Goal: Task Accomplishment & Management: Complete application form

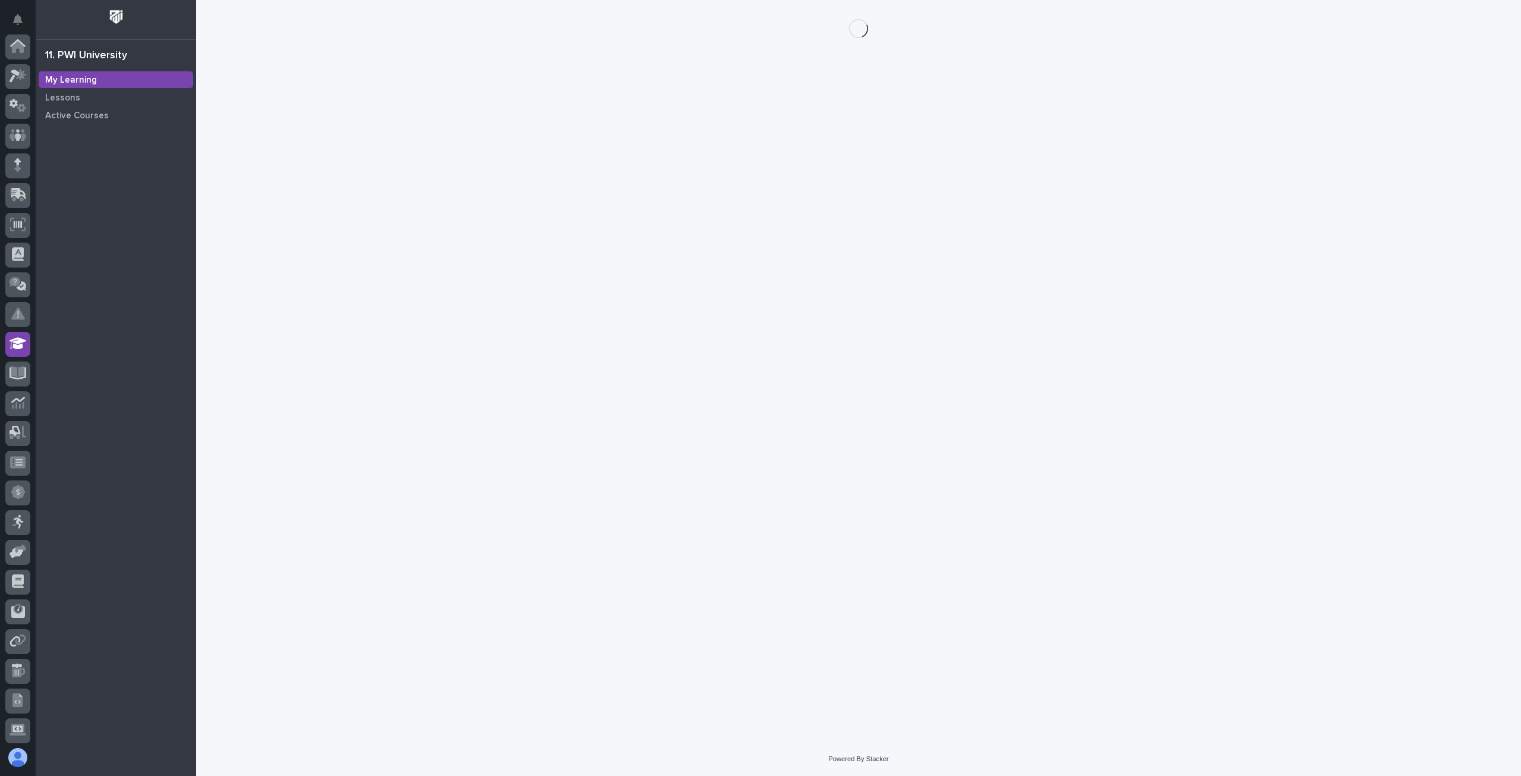
scroll to position [121, 0]
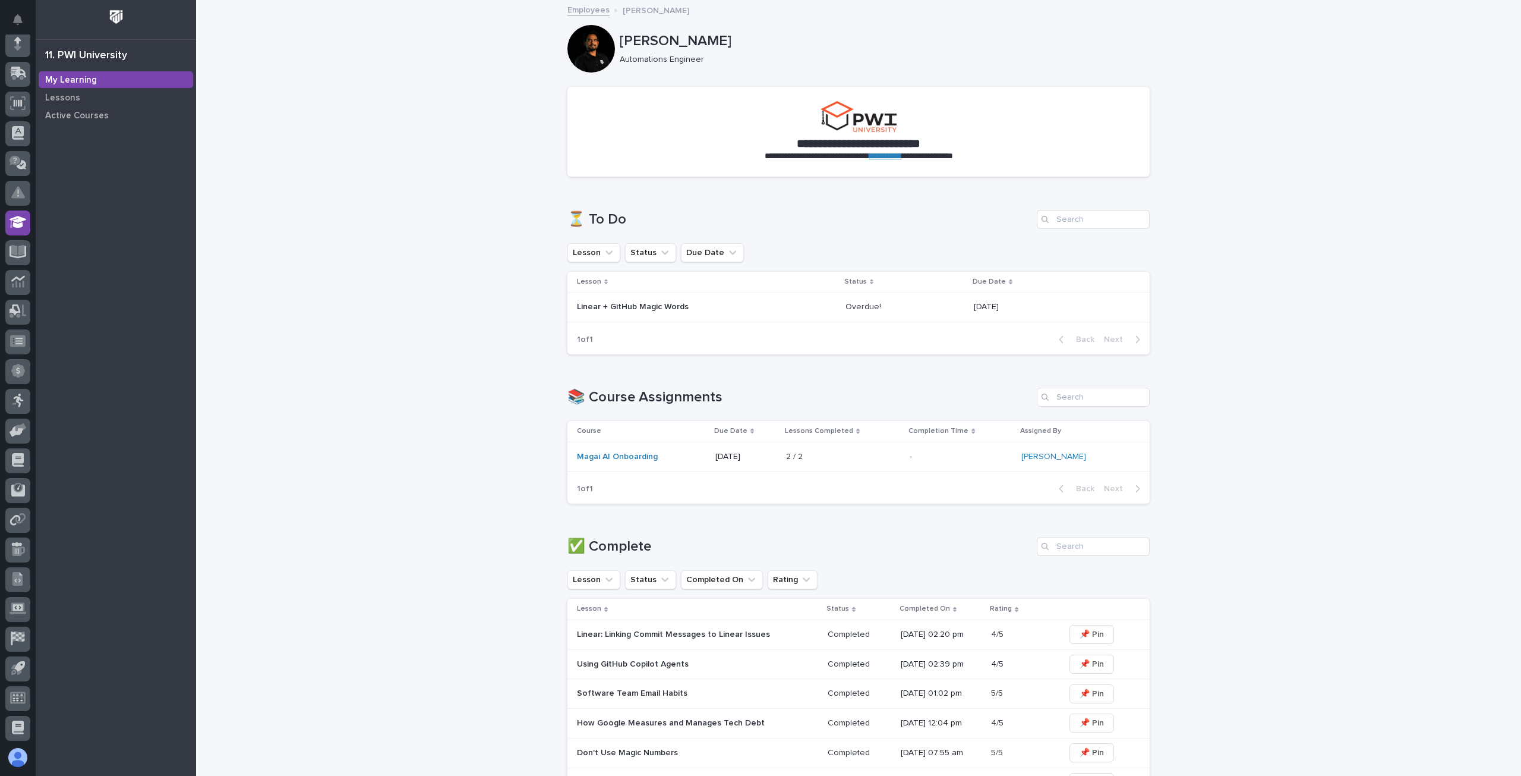
click at [658, 308] on p "Linear + GitHub Magic Words" at bounding box center [681, 307] width 208 height 10
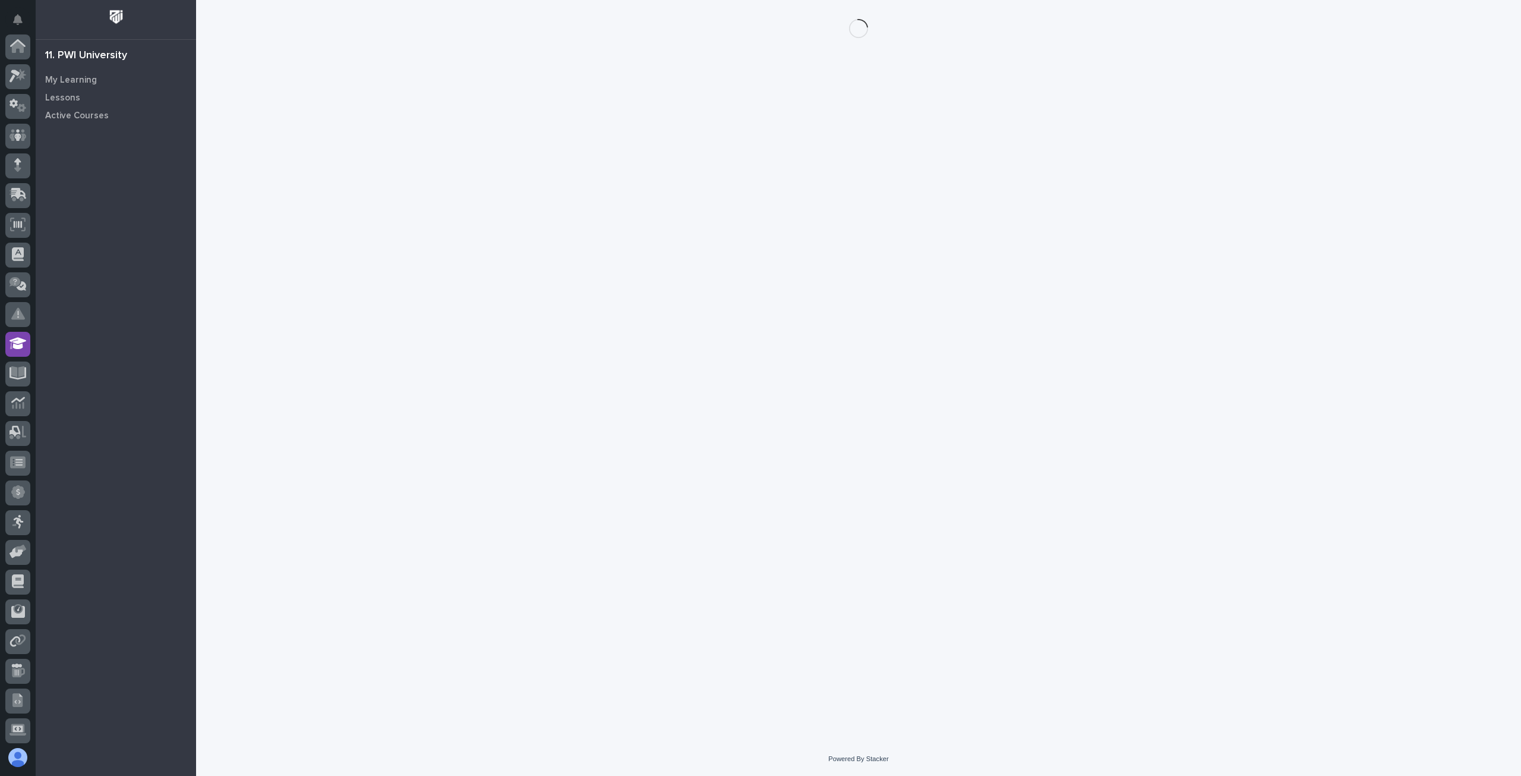
scroll to position [121, 0]
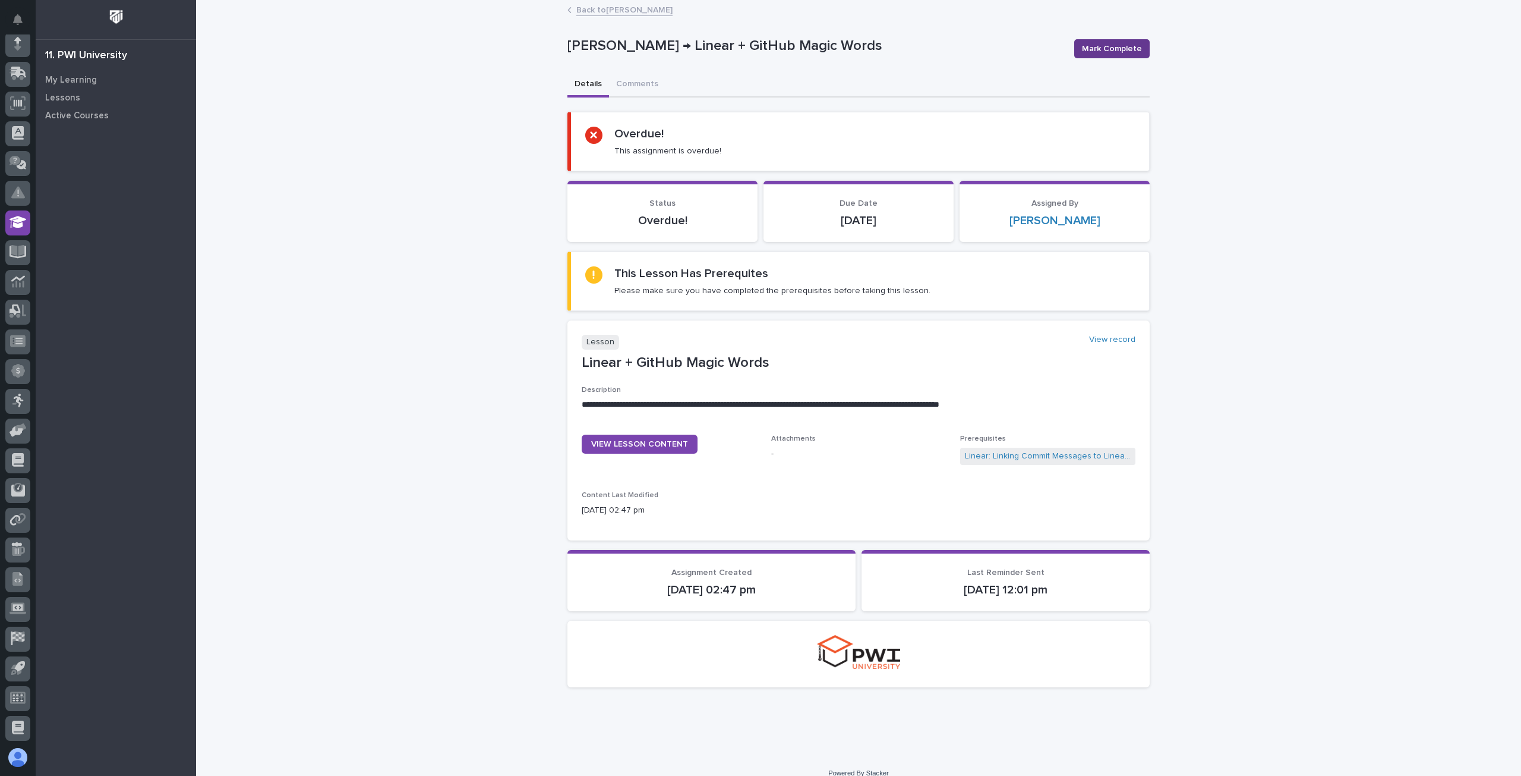
click at [1111, 51] on span "Mark Complete" at bounding box center [1112, 49] width 60 height 12
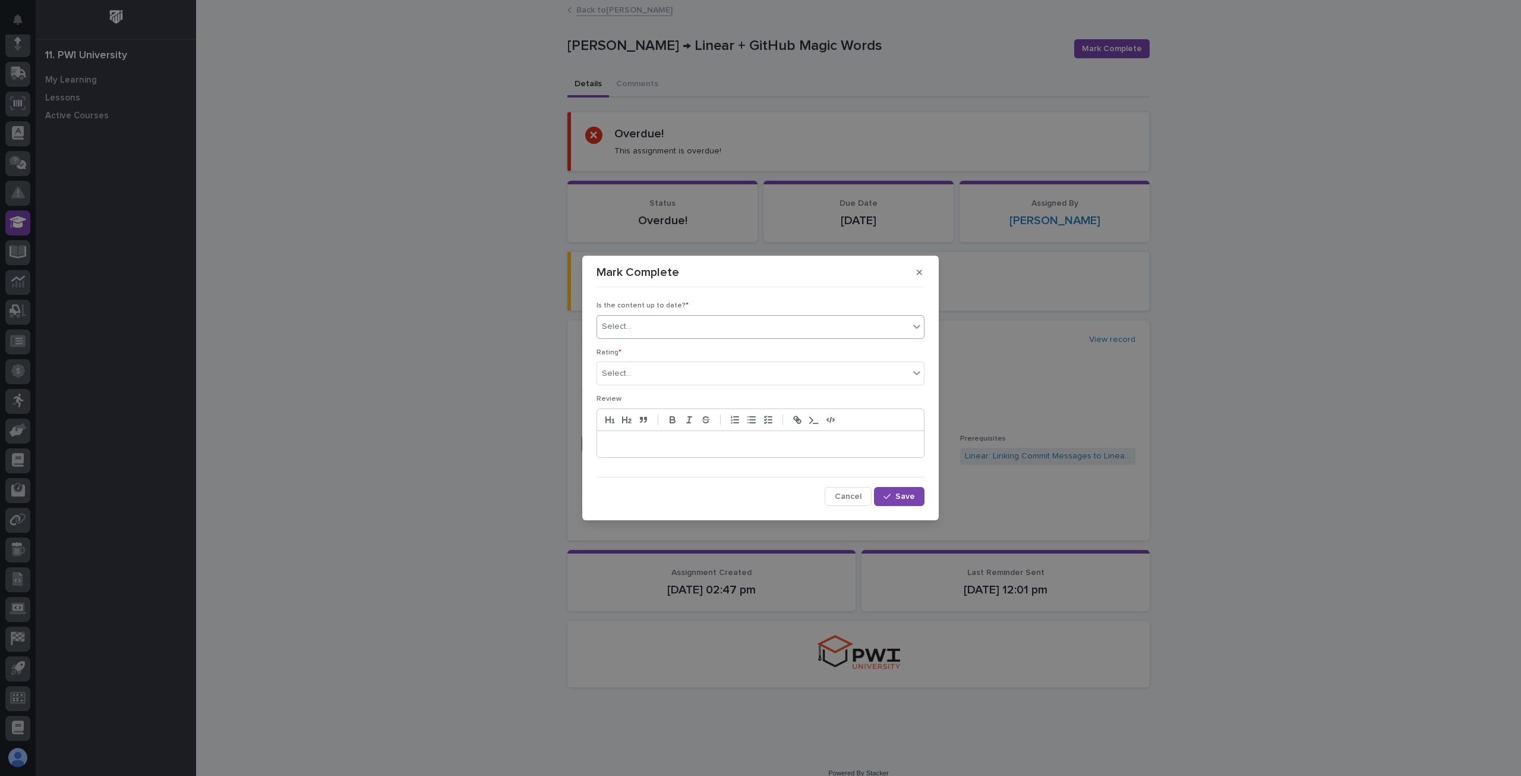
click at [655, 324] on div "Select..." at bounding box center [753, 327] width 312 height 20
click at [654, 365] on div "⚠️ some things are out of date" at bounding box center [760, 371] width 327 height 21
click at [899, 332] on icon at bounding box center [902, 327] width 12 height 12
click at [884, 327] on div "Select..." at bounding box center [753, 327] width 312 height 20
click at [679, 351] on div "✔ everything is up to date" at bounding box center [760, 350] width 327 height 21
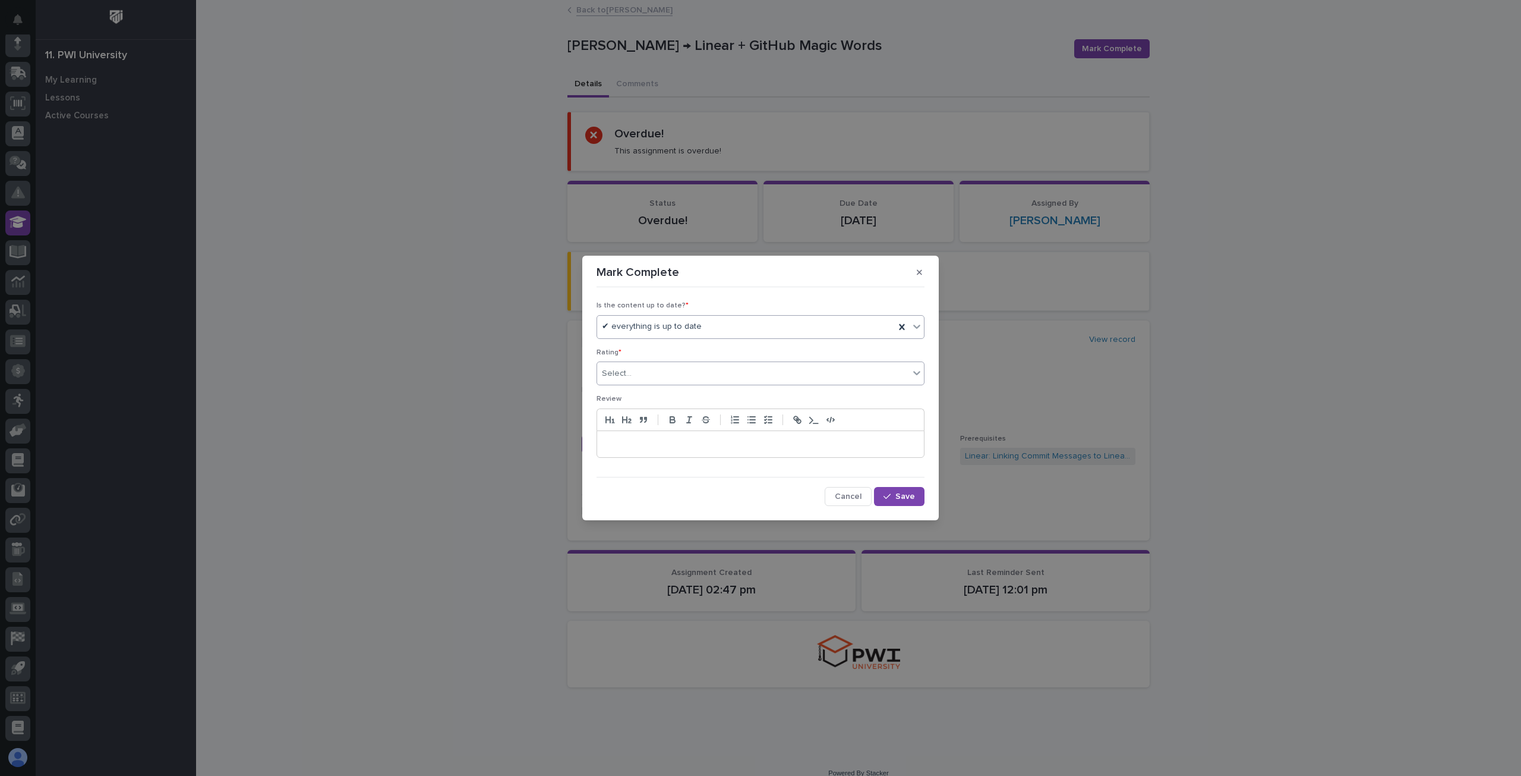
click at [833, 375] on div "Select..." at bounding box center [753, 374] width 312 height 20
click at [639, 412] on div "⭐⭐⭐⭐" at bounding box center [760, 416] width 327 height 21
click at [906, 494] on span "Save" at bounding box center [906, 496] width 20 height 8
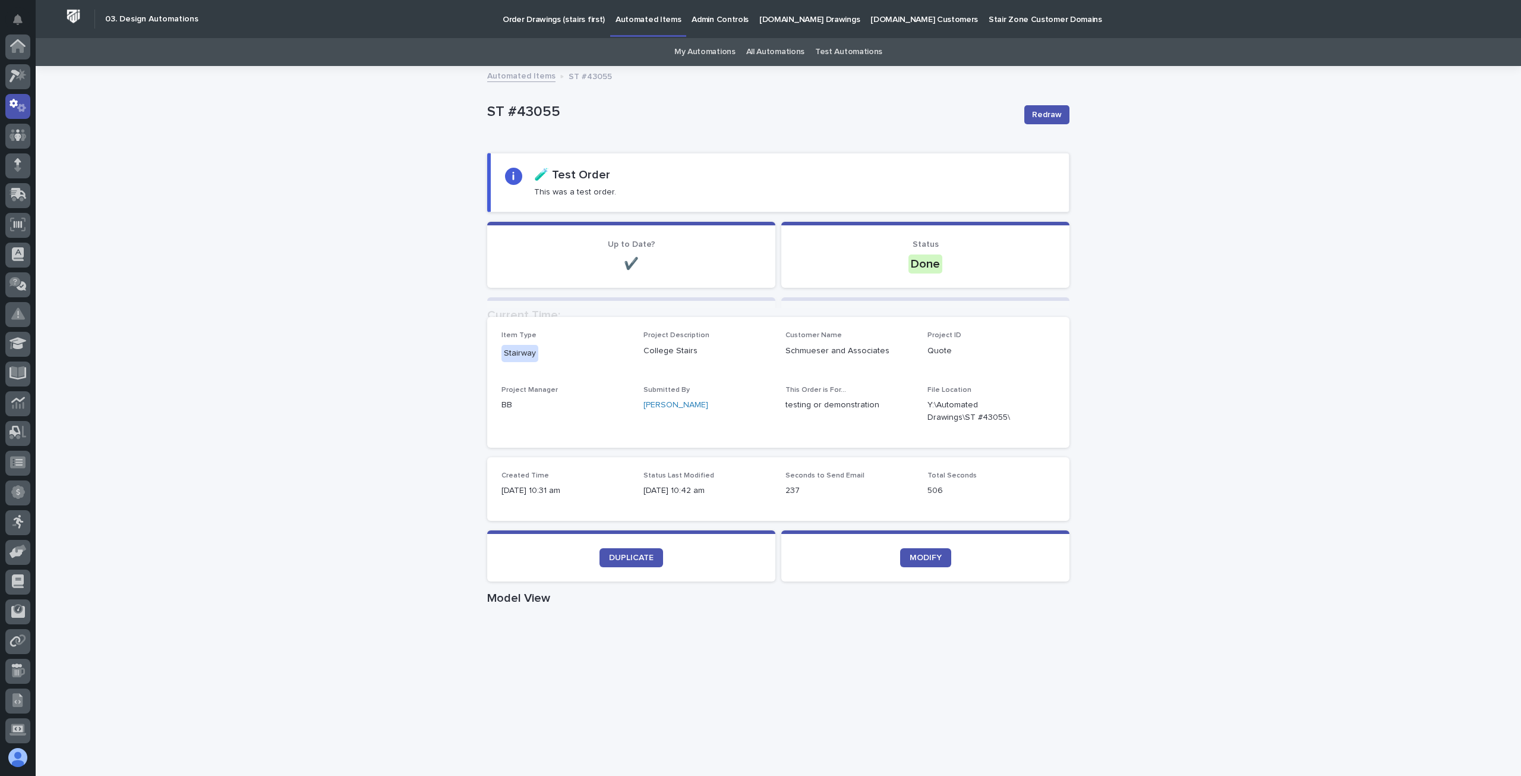
scroll to position [59, 0]
